Goal: Task Accomplishment & Management: Manage account settings

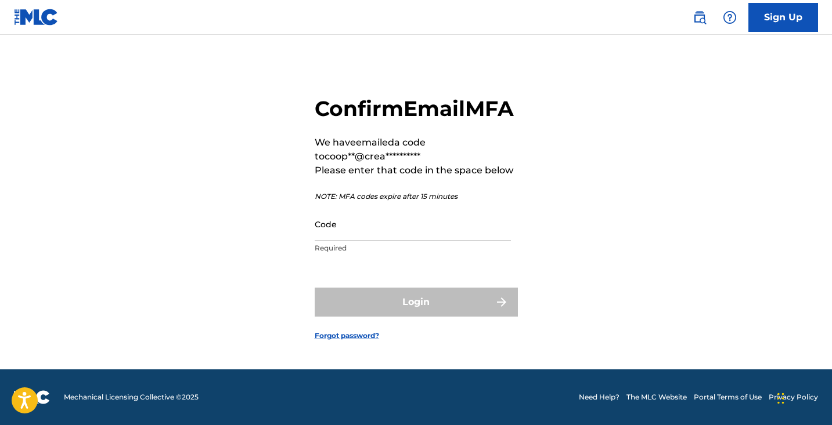
scroll to position [15, 0]
click at [401, 239] on input "Code" at bounding box center [412, 224] width 196 height 33
paste input "914378"
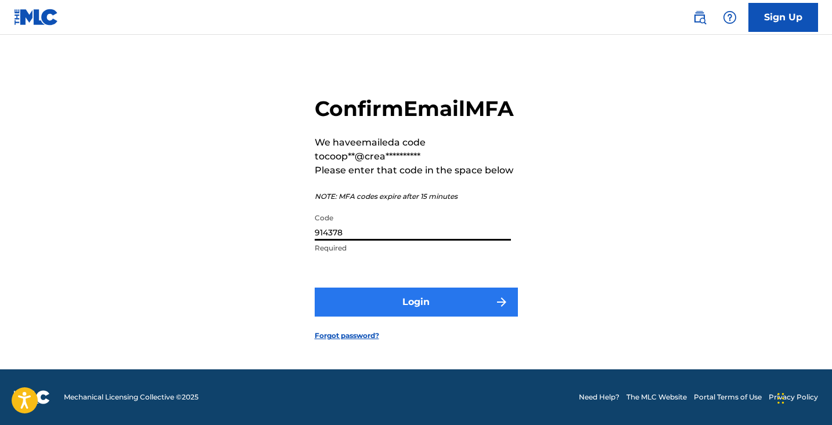
type input "914378"
click at [404, 314] on button "Login" at bounding box center [415, 302] width 203 height 29
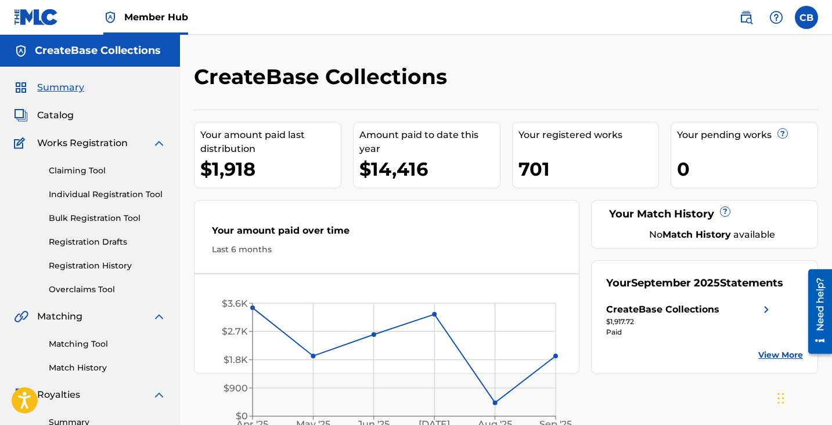
click at [548, 103] on div "CreateBase Collections Your amount paid last distribution $1,918 Amount paid to…" at bounding box center [506, 219] width 624 height 310
